Goal: Task Accomplishment & Management: Manage account settings

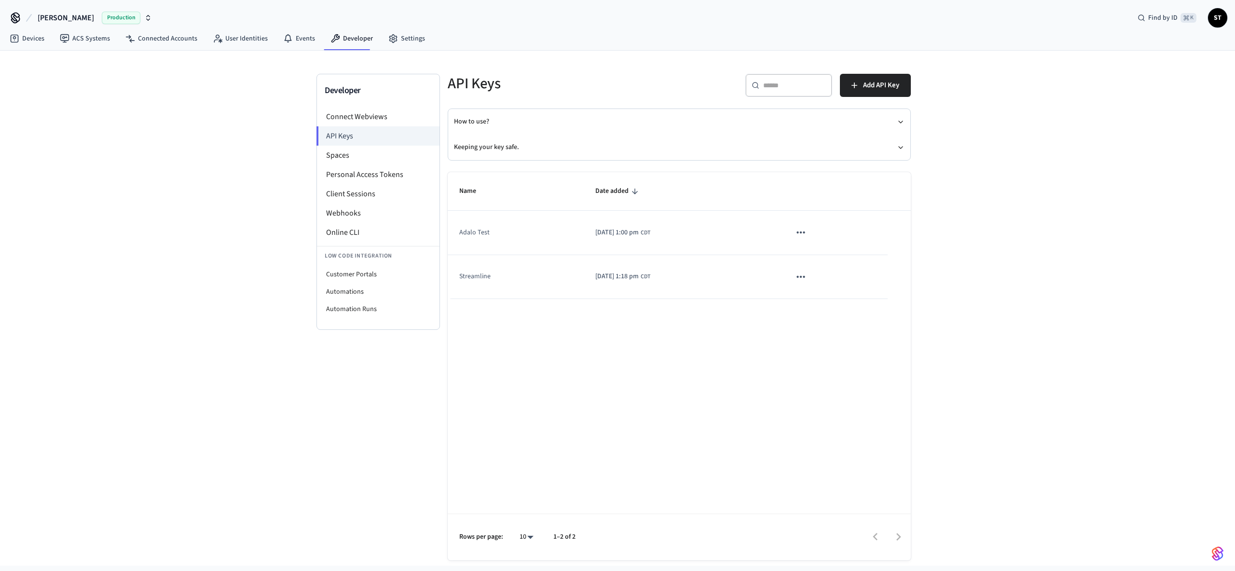
click at [807, 234] on icon "sticky table" at bounding box center [800, 232] width 13 height 13
click at [834, 303] on li "Delete" at bounding box center [832, 297] width 46 height 30
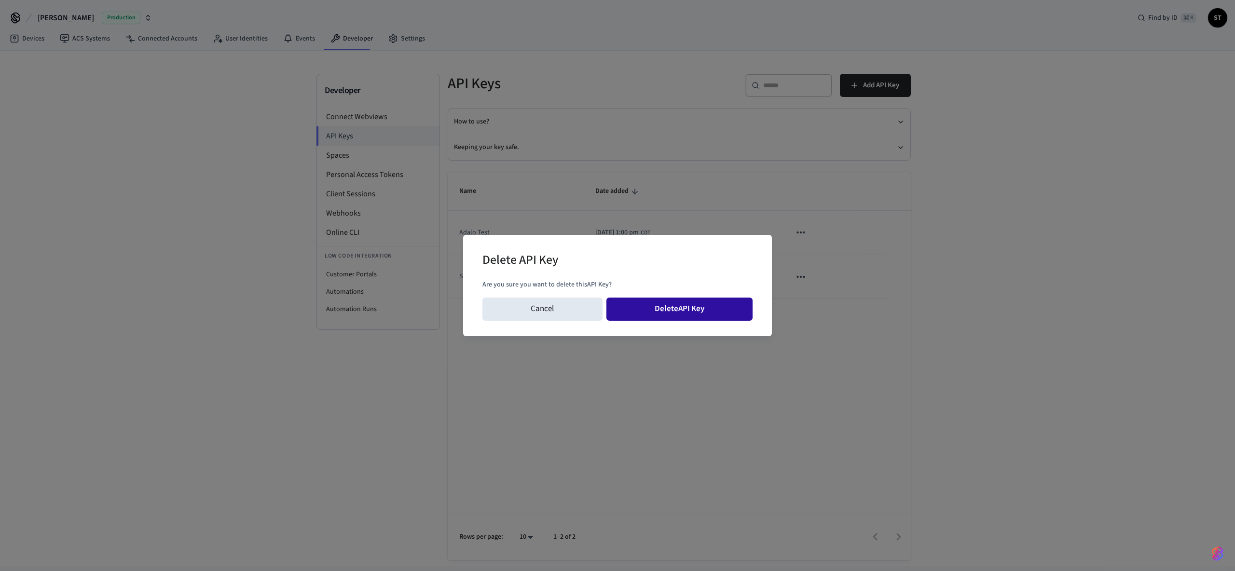
click at [692, 298] on button "Delete API Key" at bounding box center [679, 309] width 147 height 23
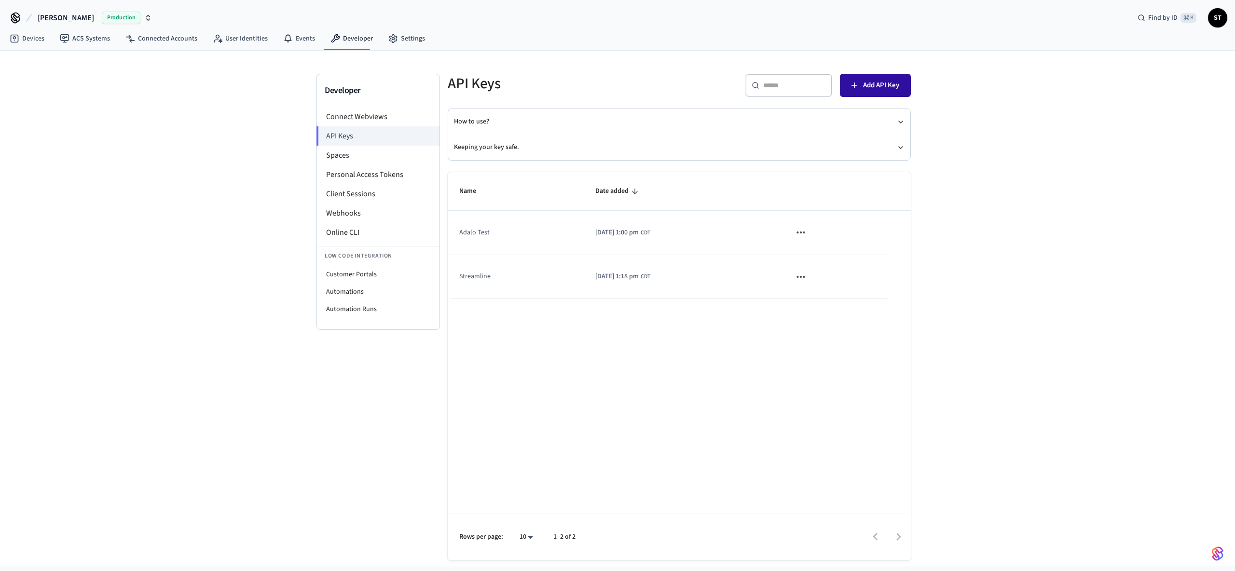
click at [873, 87] on span "Add API Key" at bounding box center [881, 85] width 36 height 13
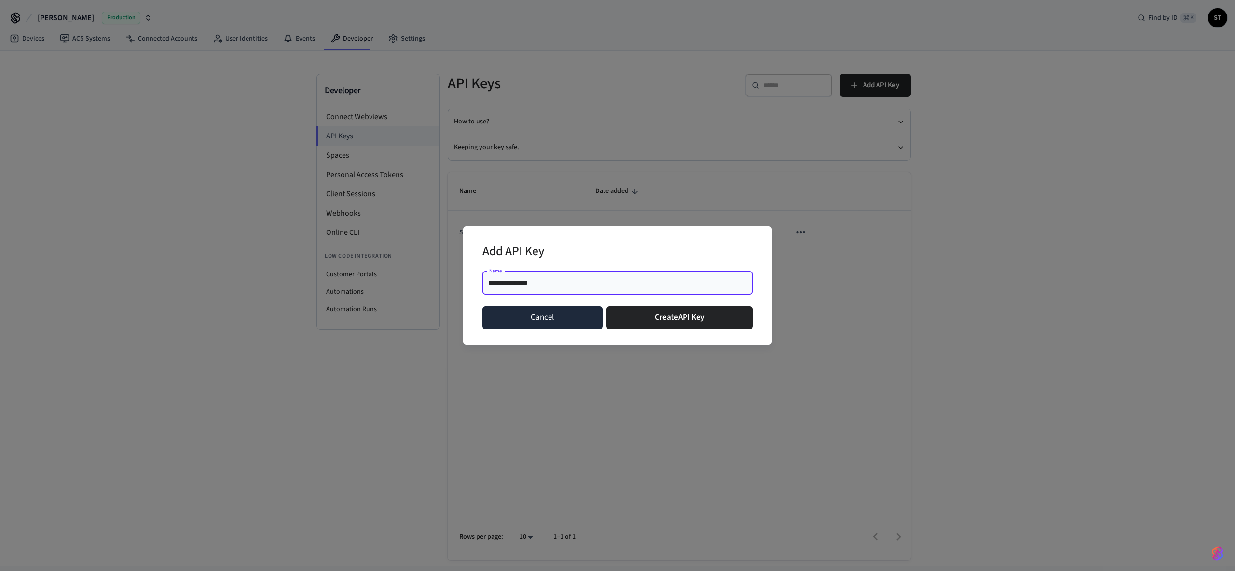
type input "**********"
click button "Create API Key" at bounding box center [679, 317] width 147 height 23
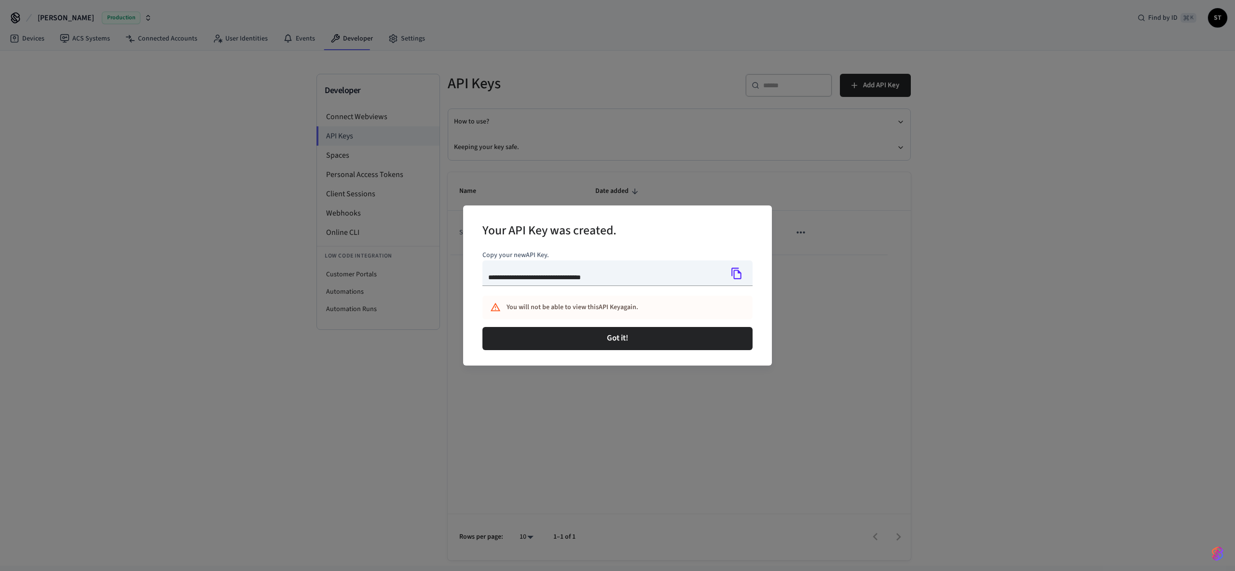
type input "**********"
click at [727, 269] on button "Copy" at bounding box center [736, 273] width 20 height 20
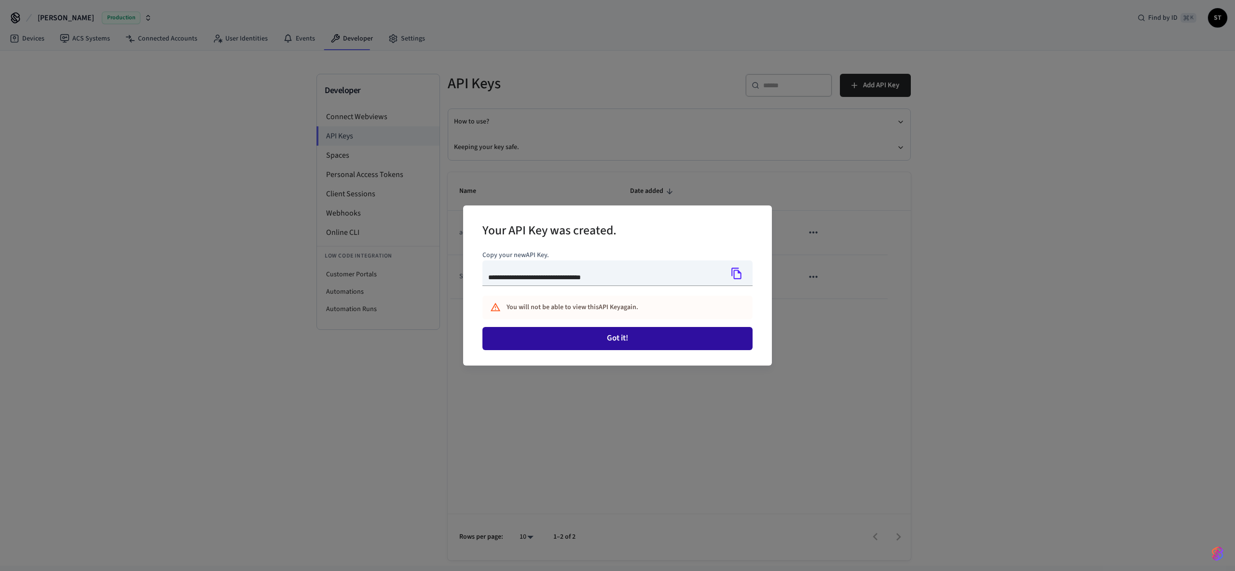
click at [629, 338] on button "Got it!" at bounding box center [617, 338] width 270 height 23
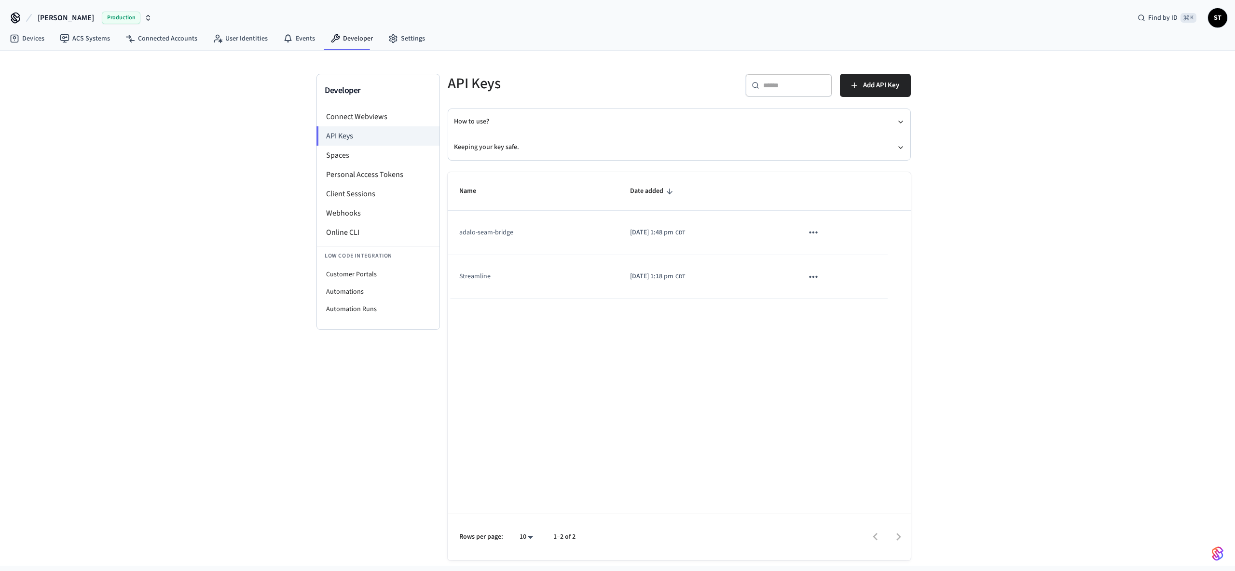
click at [817, 233] on icon "sticky table" at bounding box center [813, 233] width 8 height 2
click at [854, 213] on div at bounding box center [617, 285] width 1235 height 571
click at [32, 41] on link "Devices" at bounding box center [27, 38] width 50 height 17
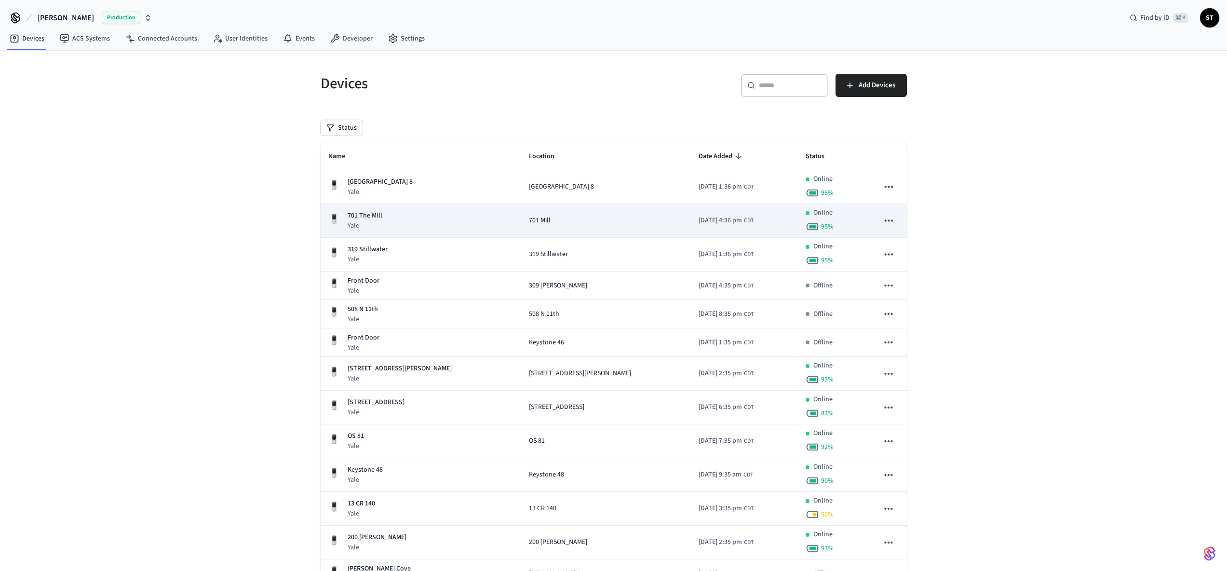
click at [883, 217] on icon "sticky table" at bounding box center [889, 220] width 13 height 13
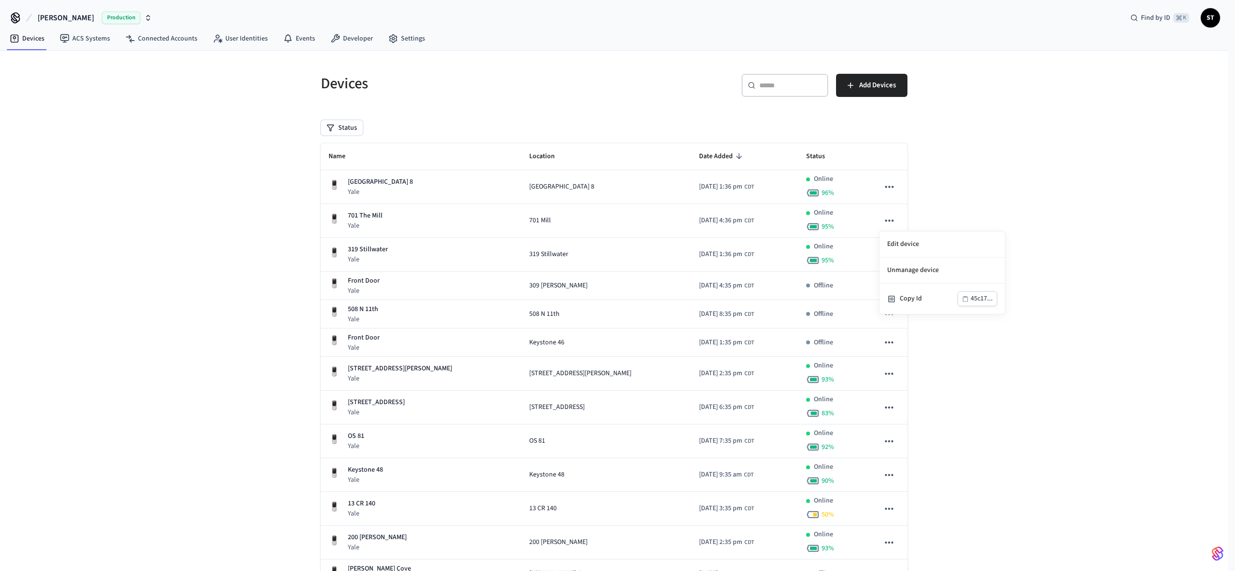
click at [885, 218] on div at bounding box center [617, 285] width 1235 height 571
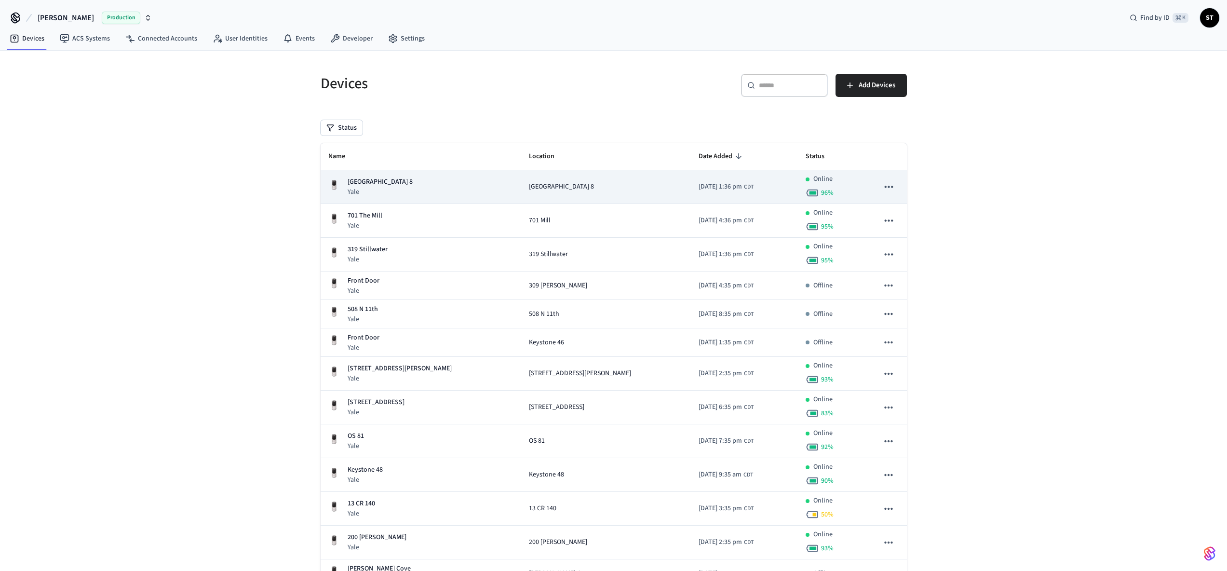
click at [895, 183] on button "sticky table" at bounding box center [889, 187] width 20 height 20
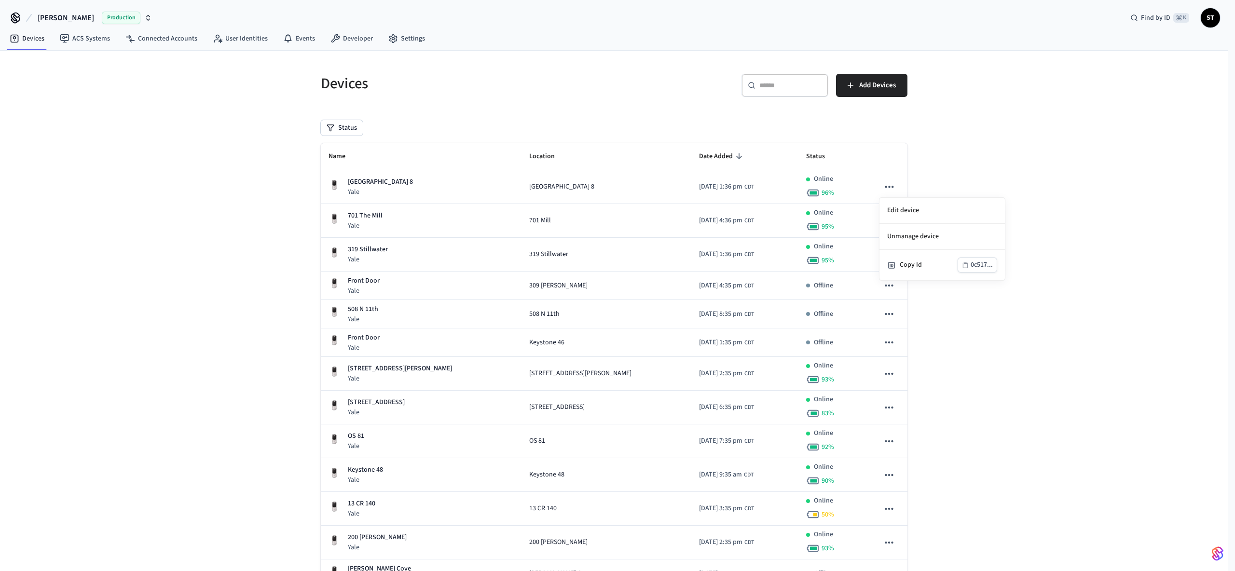
click at [961, 355] on div at bounding box center [617, 285] width 1235 height 571
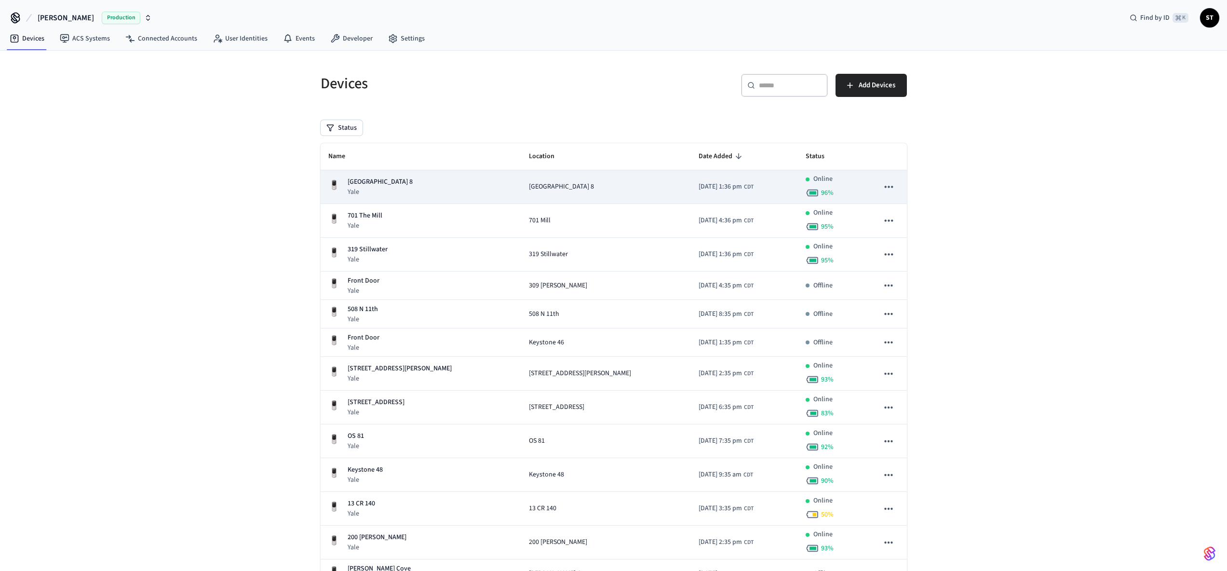
click at [395, 189] on div "Pecan Grove 8 Yale" at bounding box center [420, 187] width 185 height 20
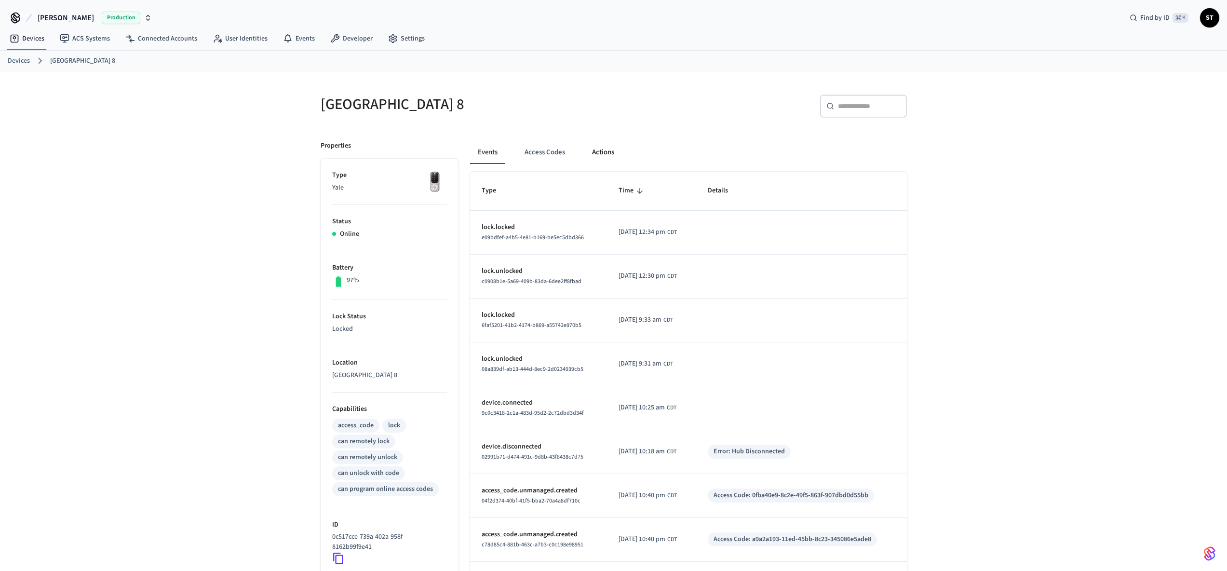
click at [614, 152] on button "Actions" at bounding box center [604, 152] width 38 height 23
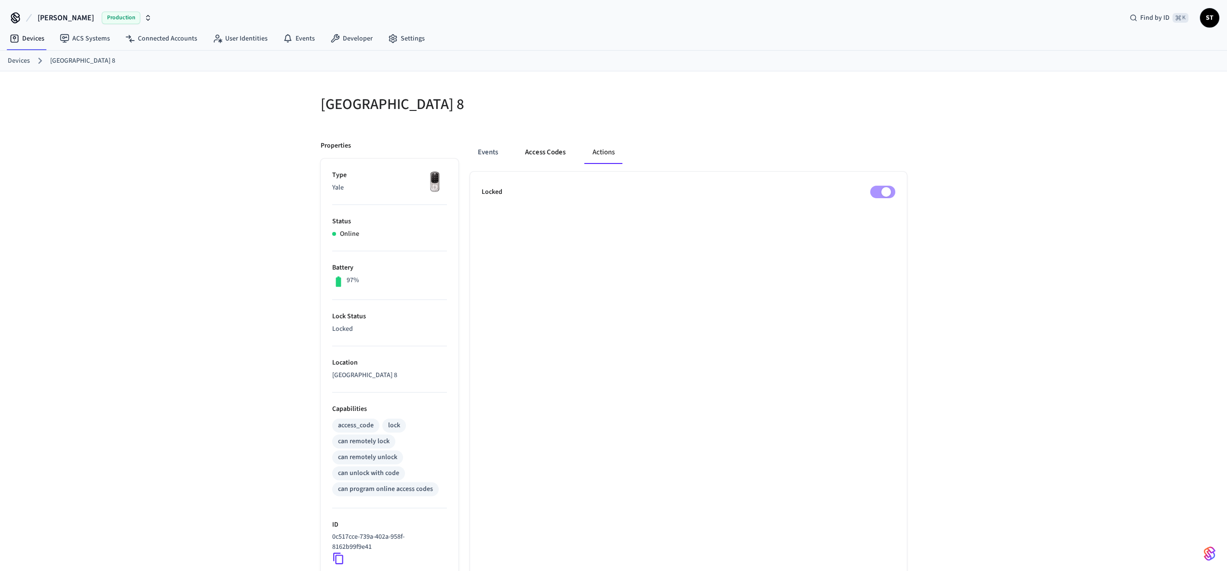
click at [558, 152] on button "Access Codes" at bounding box center [546, 152] width 56 height 23
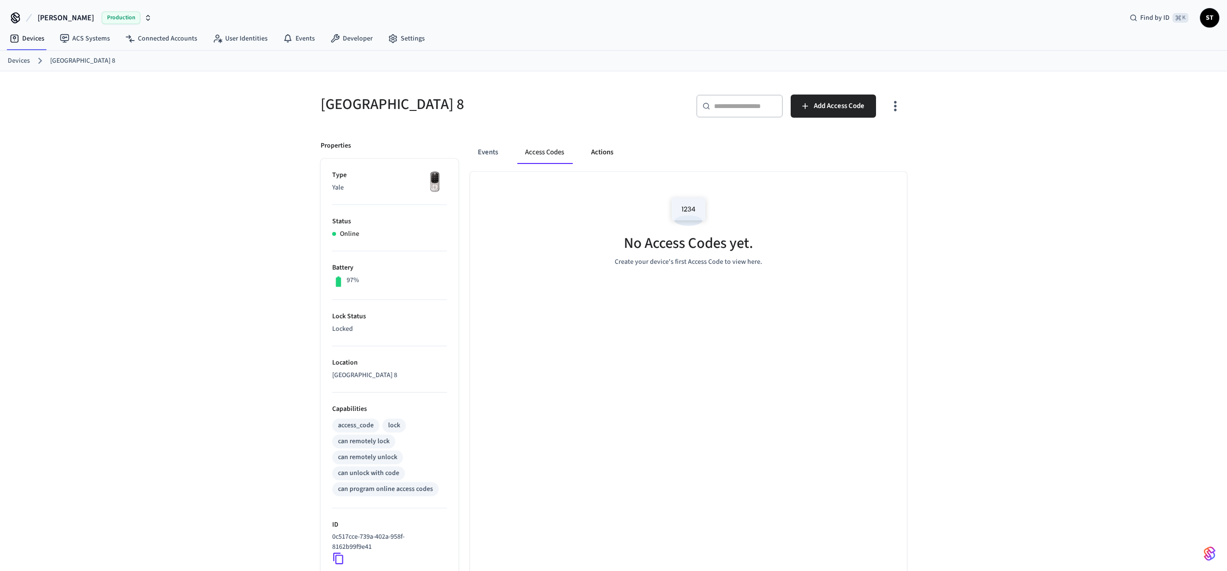
click at [612, 156] on button "Actions" at bounding box center [603, 152] width 38 height 23
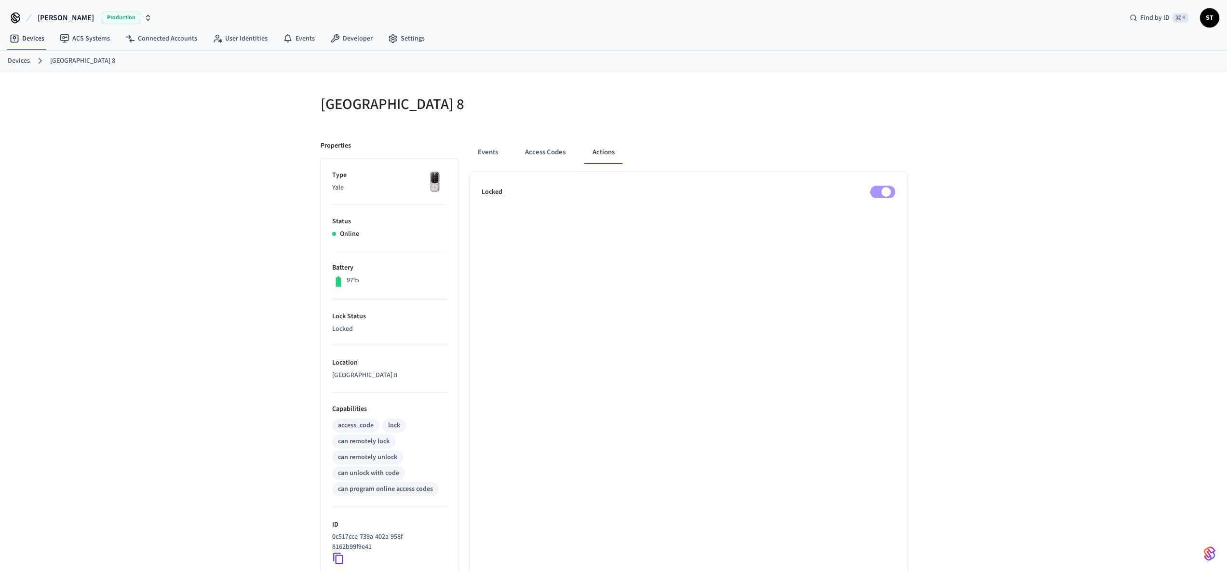
click at [500, 192] on p "Locked" at bounding box center [492, 192] width 21 height 10
click at [34, 40] on link "Devices" at bounding box center [27, 38] width 50 height 17
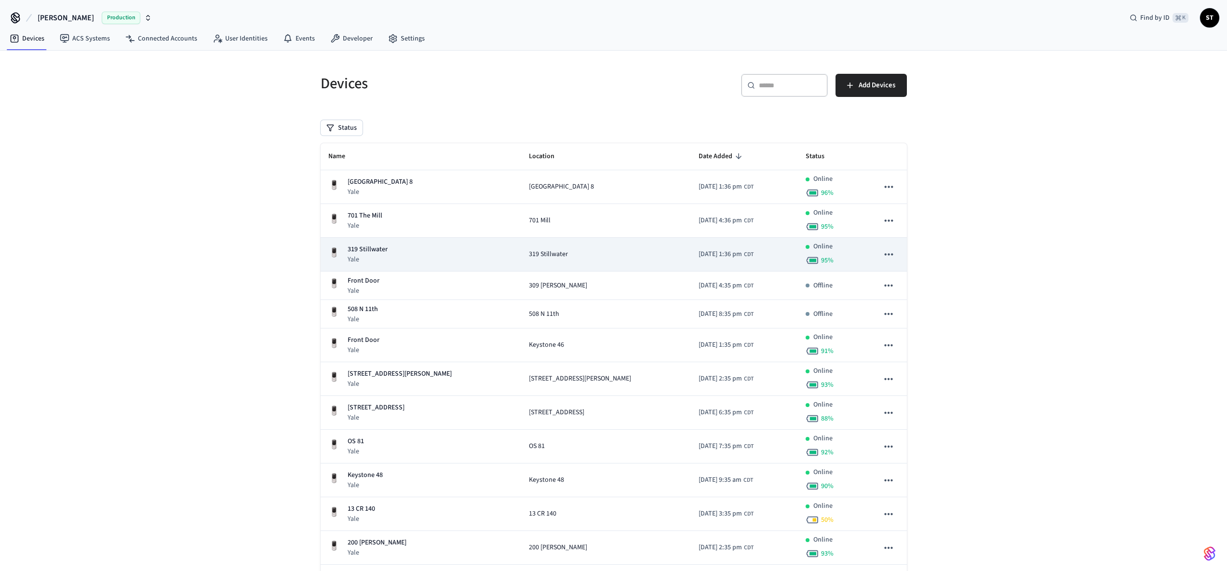
click at [388, 253] on div "319 Stillwater Yale" at bounding box center [420, 255] width 185 height 20
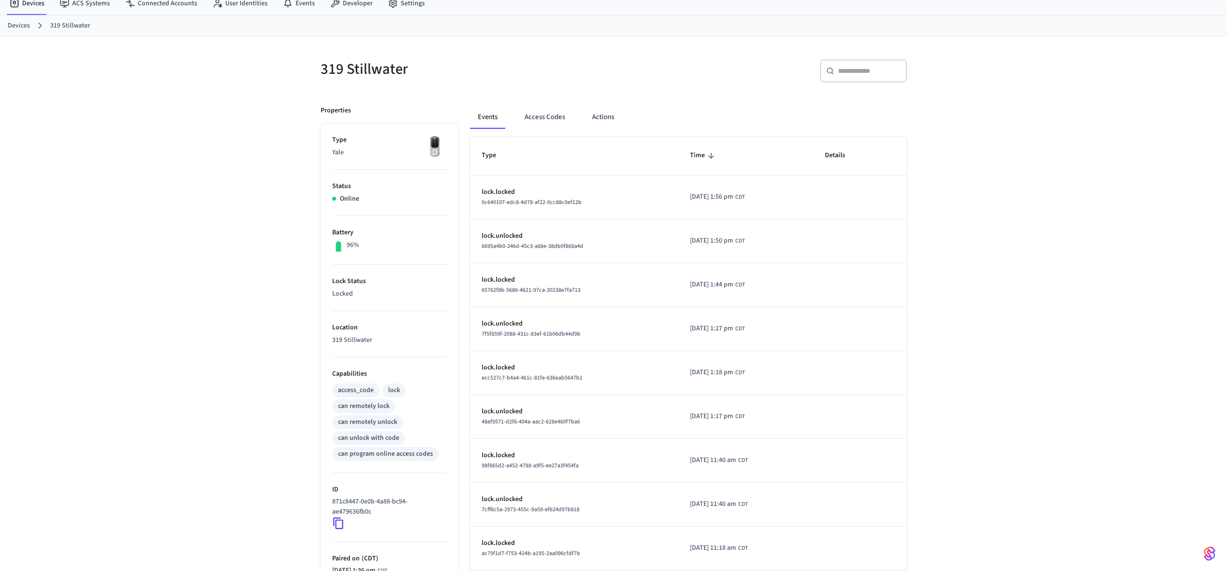
scroll to position [144, 0]
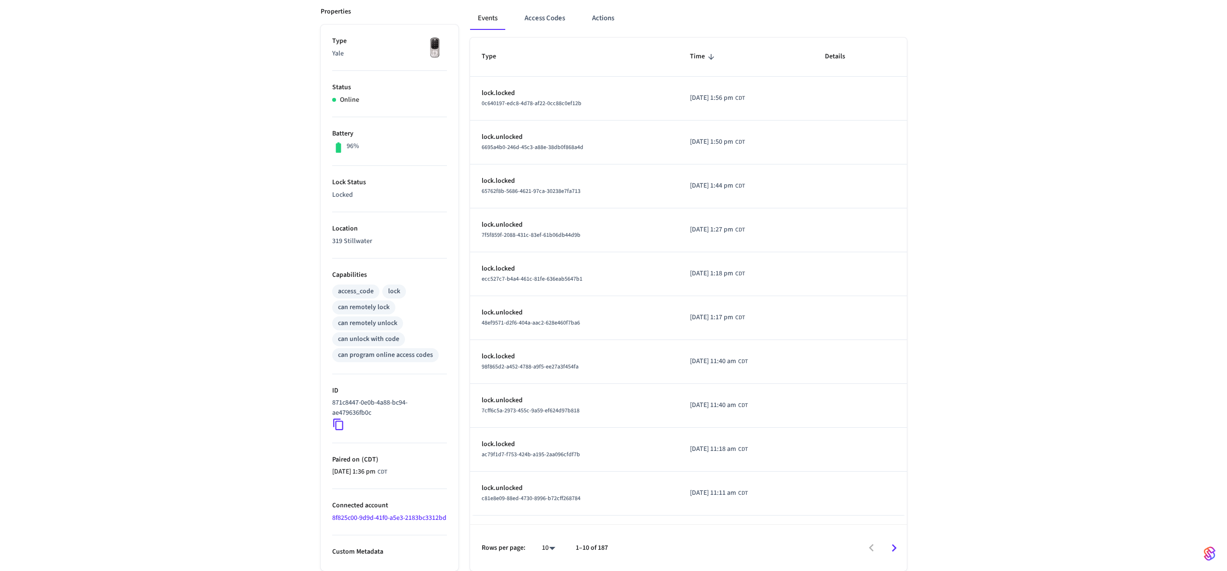
click at [343, 418] on icon at bounding box center [338, 424] width 13 height 13
click at [337, 418] on icon at bounding box center [338, 424] width 13 height 13
click at [340, 418] on icon at bounding box center [338, 424] width 13 height 13
click at [338, 418] on icon at bounding box center [338, 424] width 13 height 13
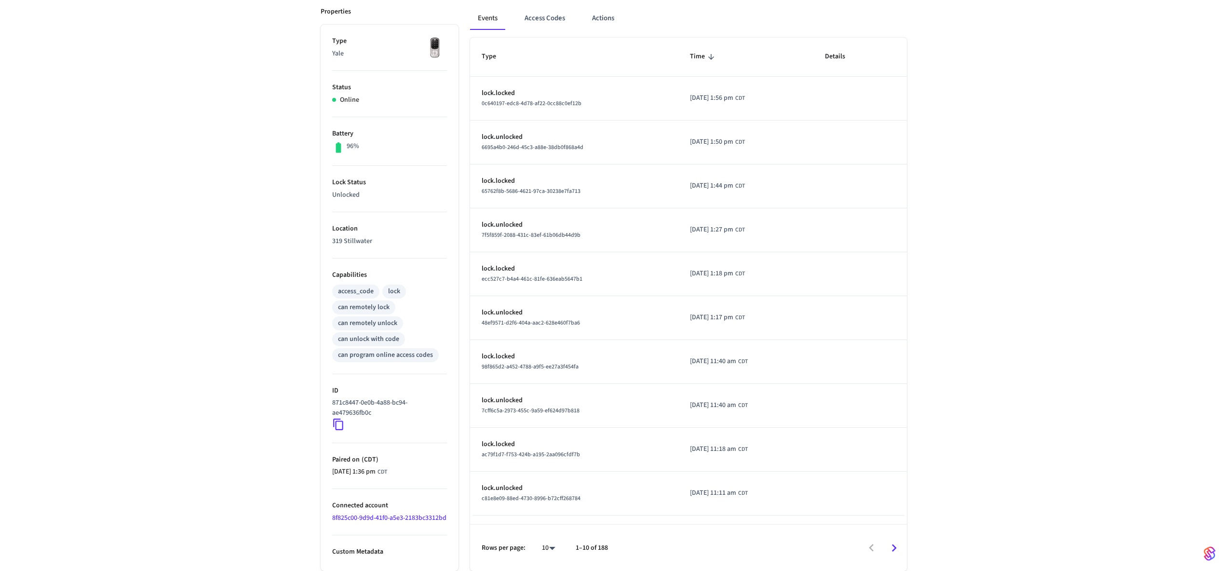
click at [338, 418] on icon at bounding box center [338, 424] width 13 height 13
click at [340, 418] on icon at bounding box center [338, 424] width 13 height 13
click at [338, 418] on icon at bounding box center [338, 424] width 13 height 13
click at [337, 418] on icon at bounding box center [338, 424] width 13 height 13
click at [340, 419] on icon at bounding box center [338, 425] width 10 height 12
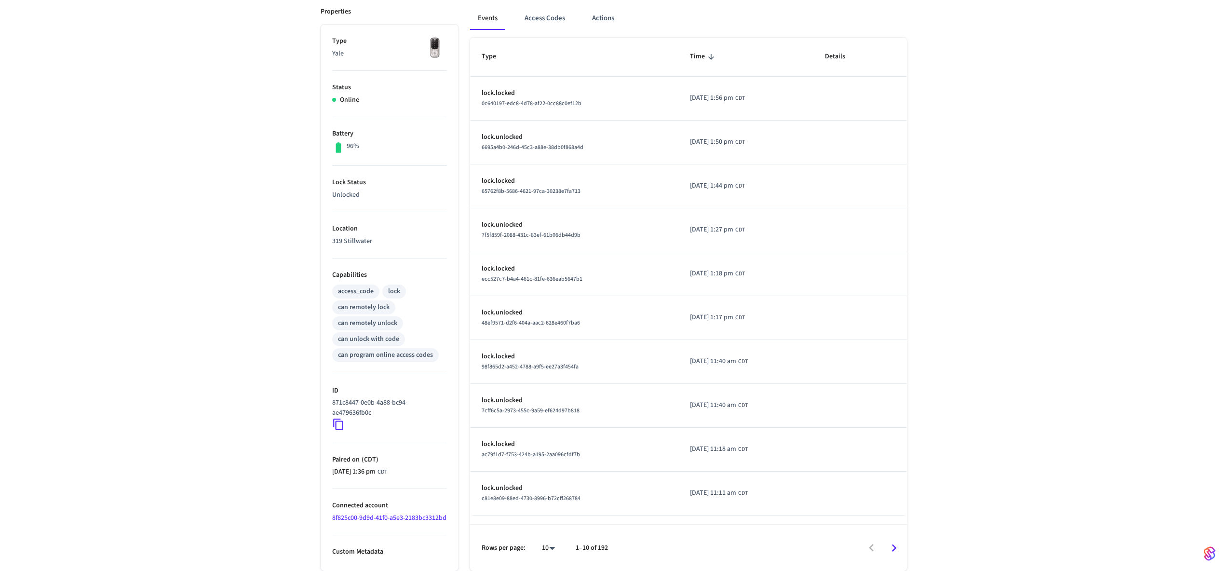
click at [342, 419] on icon at bounding box center [338, 425] width 10 height 12
